Goal: Task Accomplishment & Management: Manage account settings

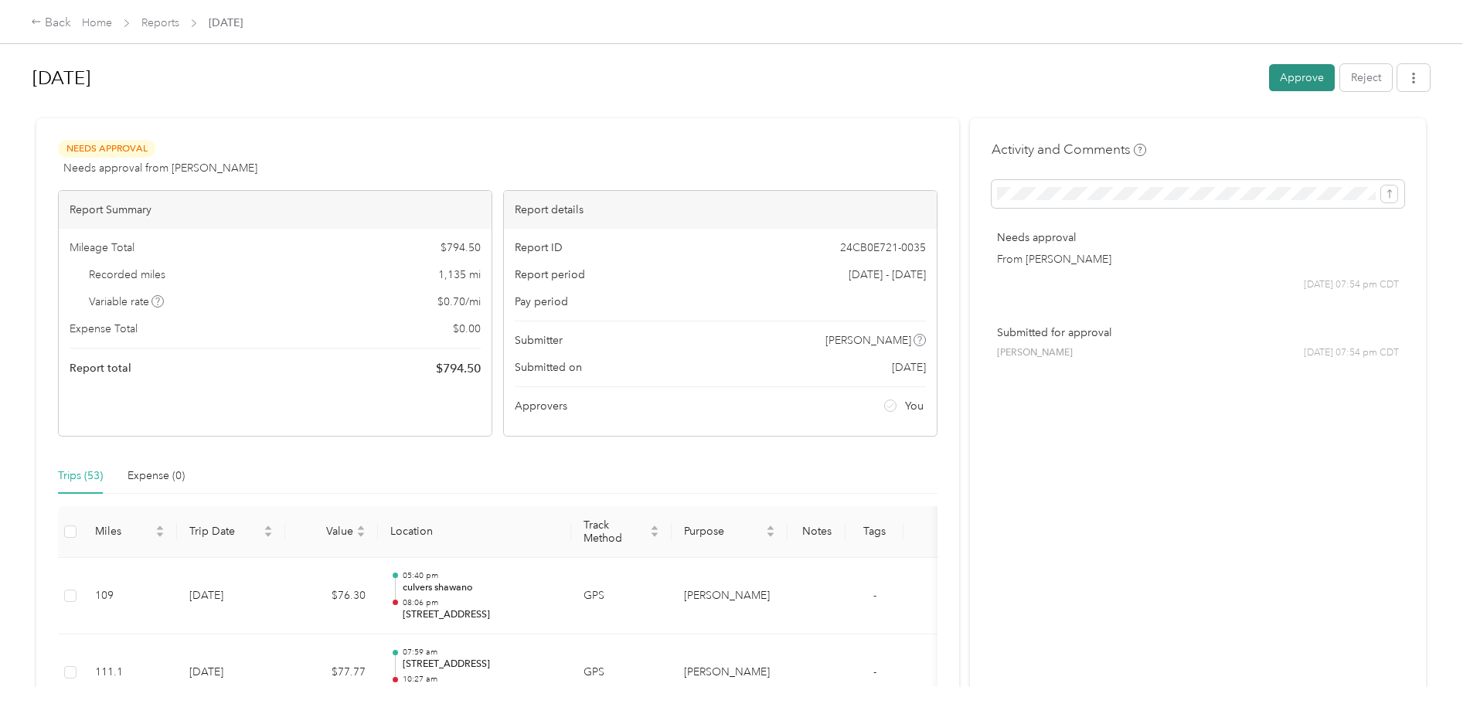
click at [1279, 76] on button "Approve" at bounding box center [1302, 77] width 66 height 27
